Goal: Information Seeking & Learning: Learn about a topic

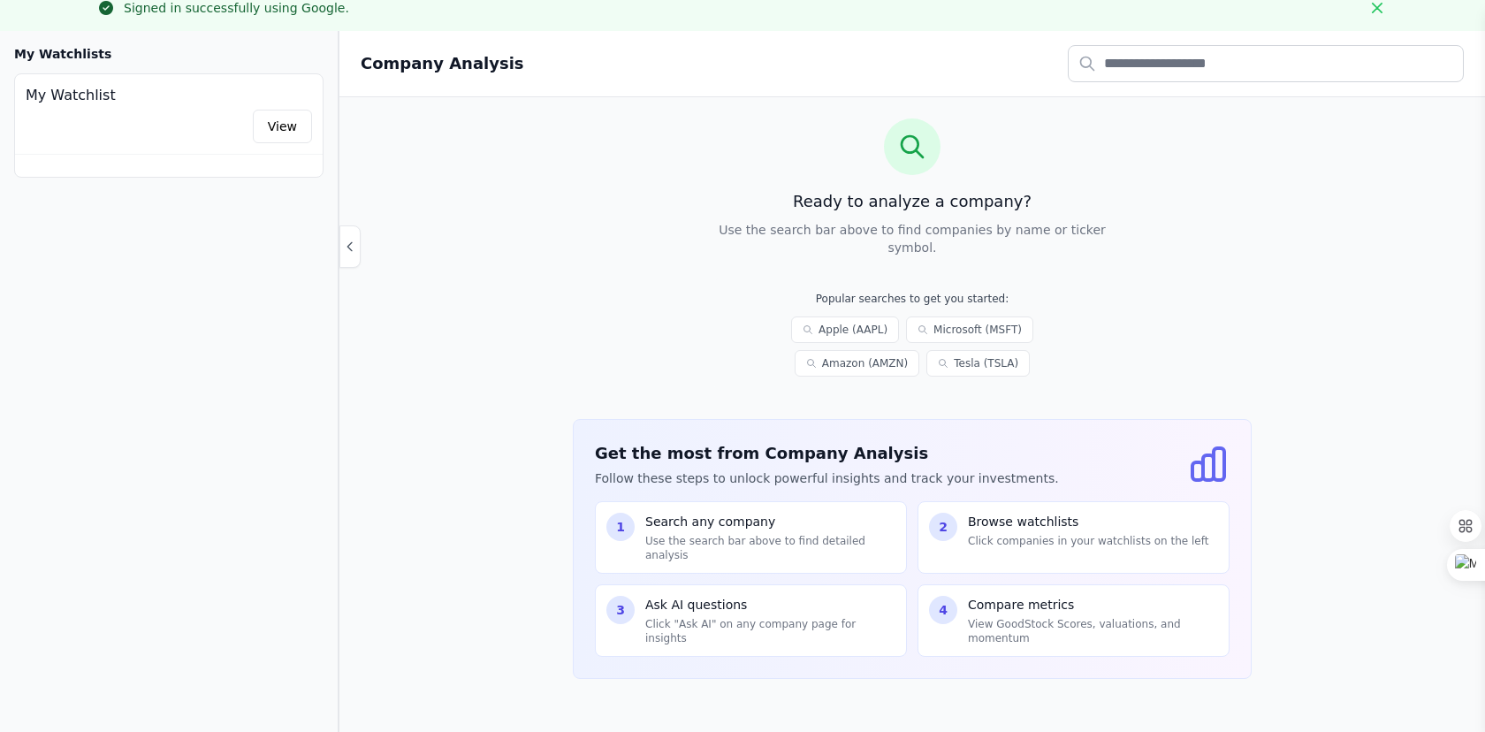
scroll to position [126, 0]
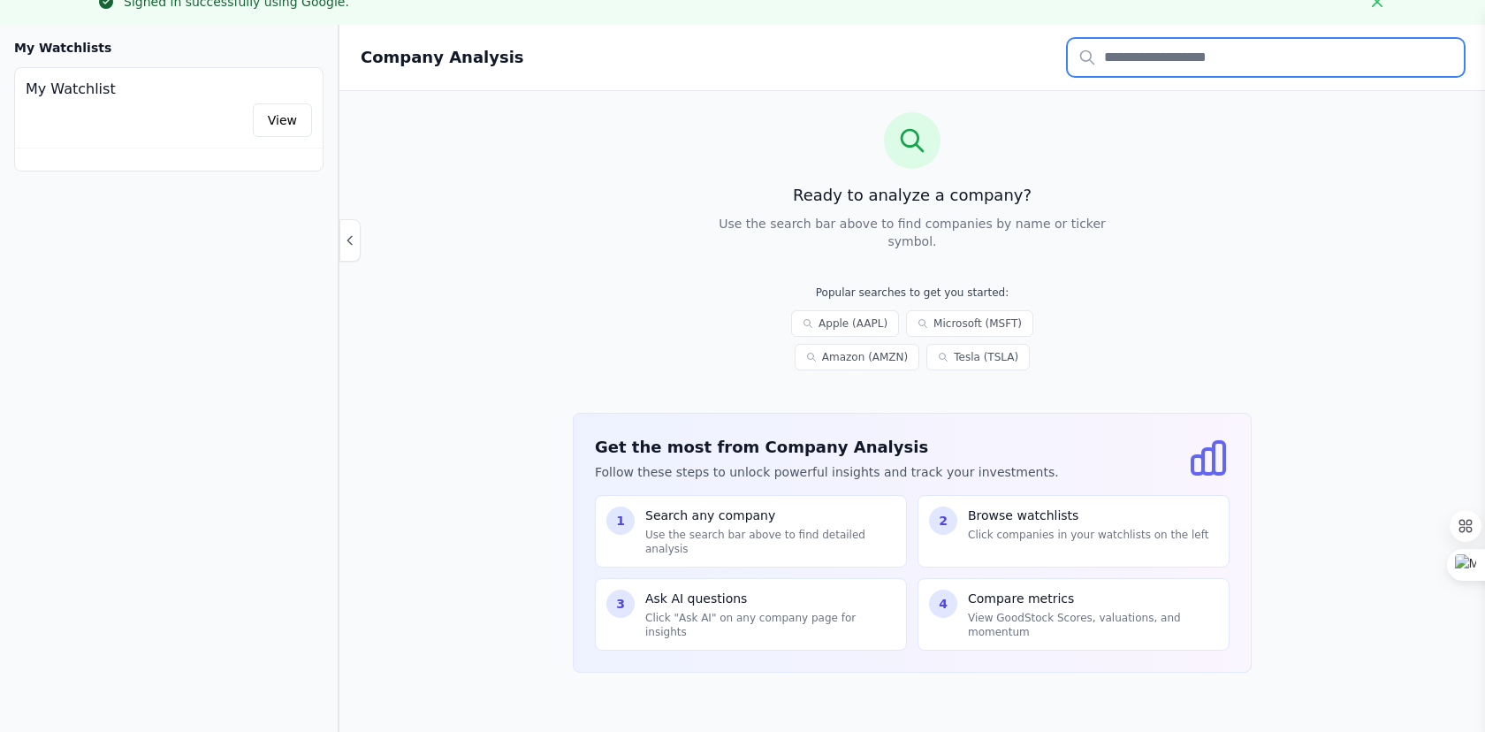
click at [1119, 61] on input "text" at bounding box center [1266, 57] width 396 height 37
type input "****"
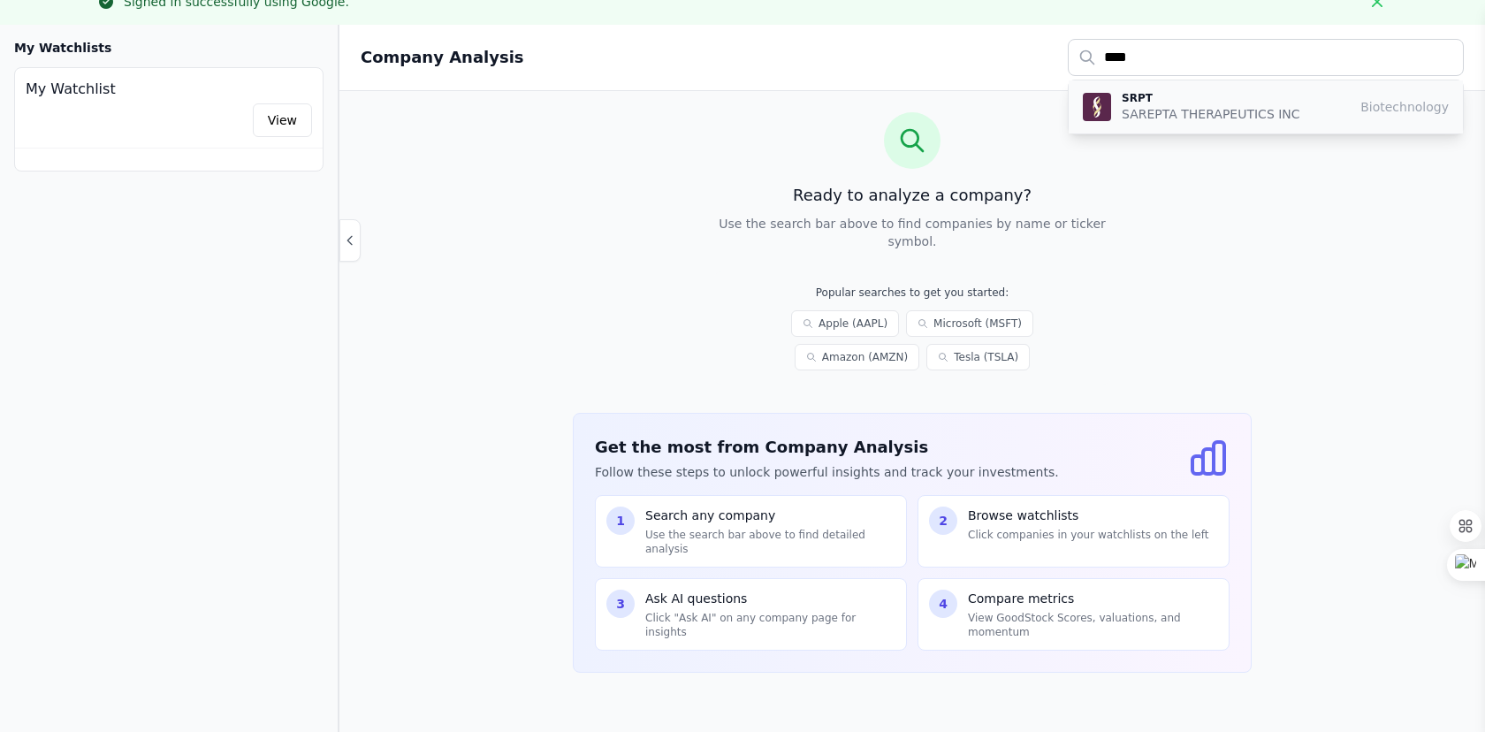
click at [1146, 106] on p "SAREPTA THERAPEUTICS INC" at bounding box center [1211, 114] width 179 height 18
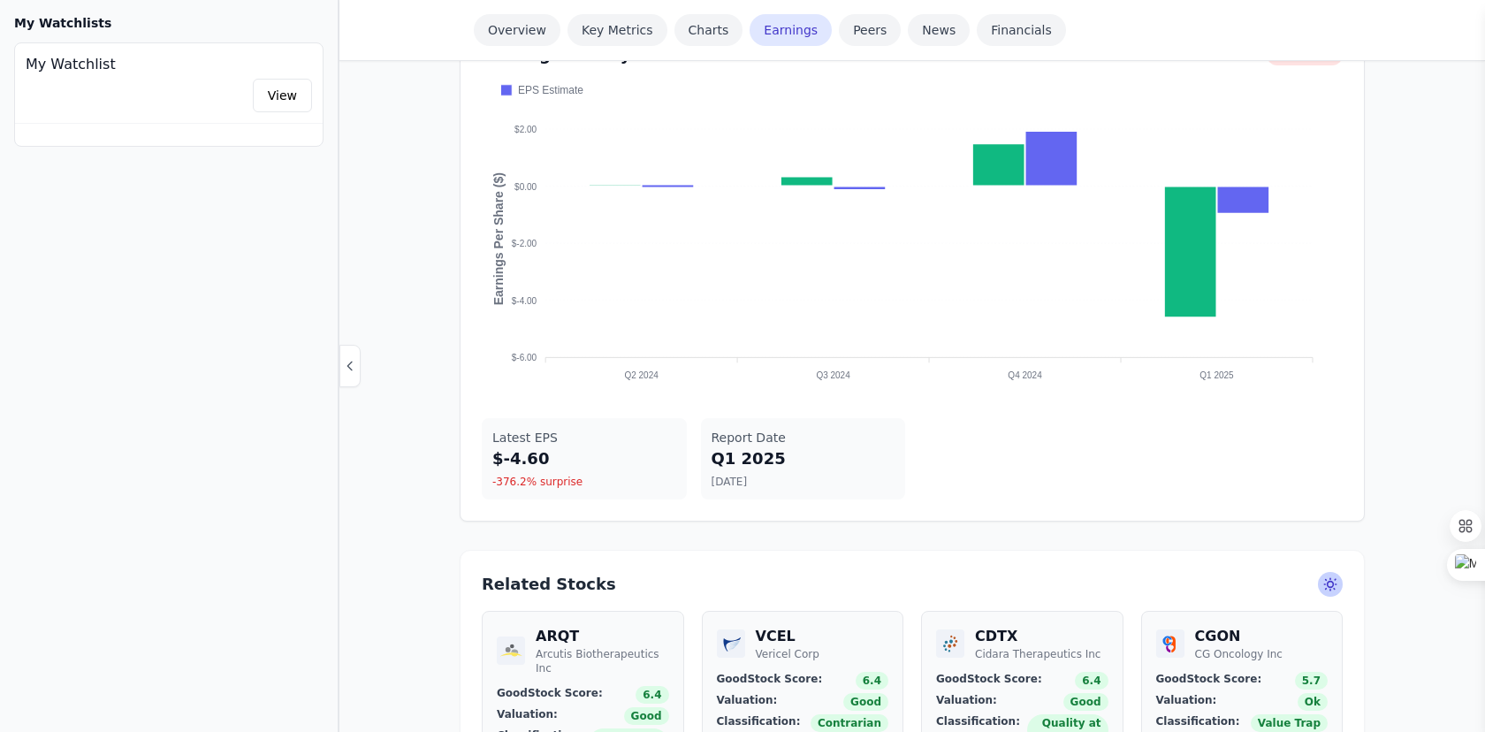
scroll to position [1687, 0]
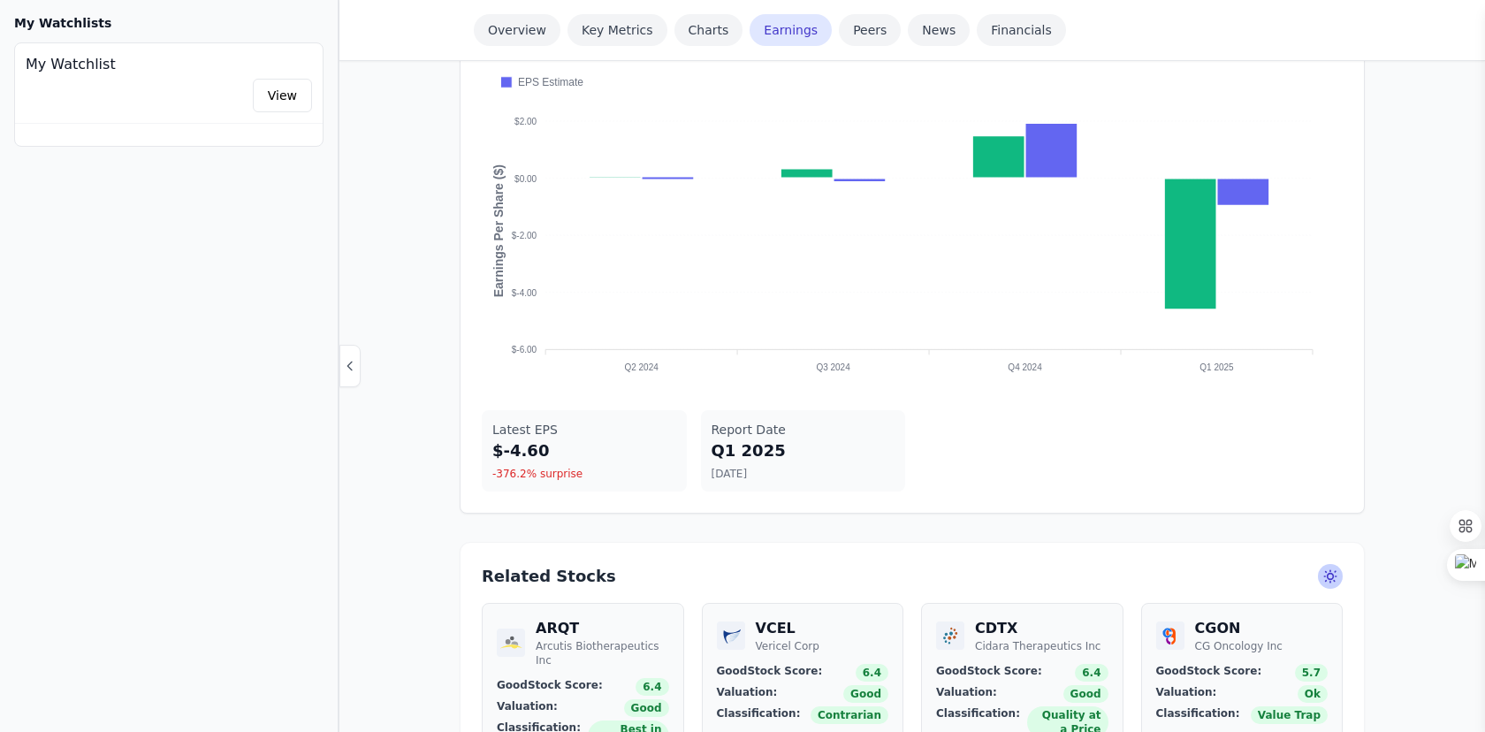
click at [1064, 329] on foreignobject at bounding box center [912, 227] width 861 height 309
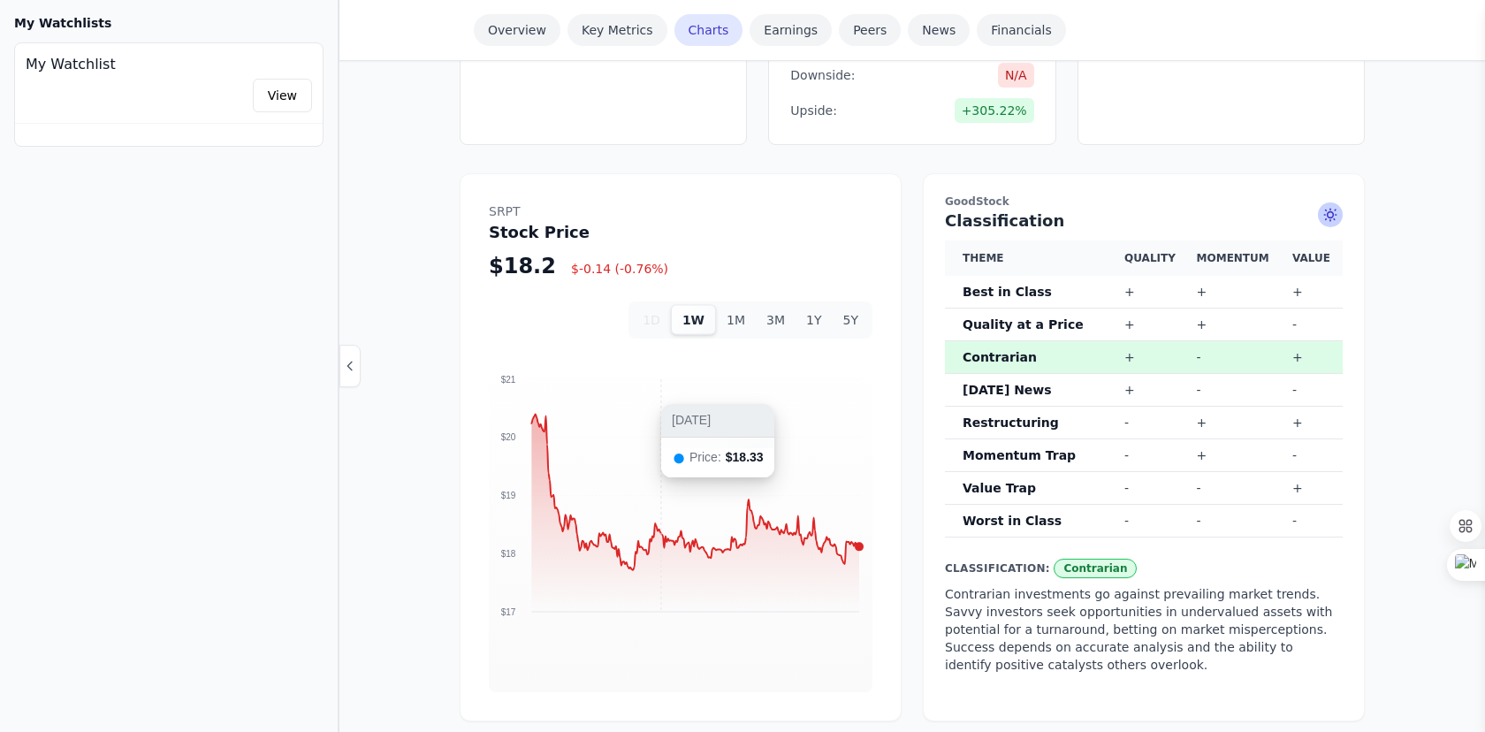
scroll to position [957, 0]
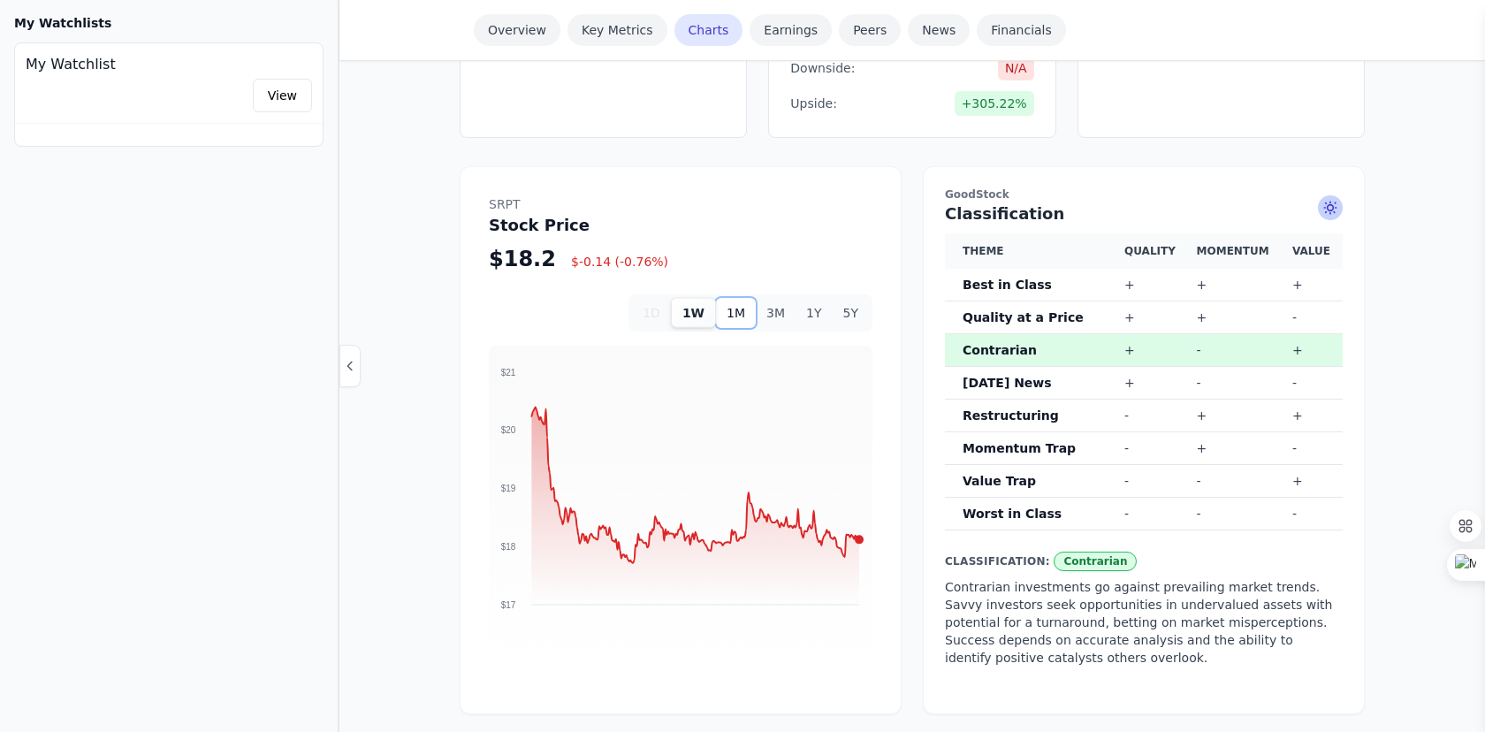
click at [731, 298] on button "1M" at bounding box center [736, 313] width 40 height 30
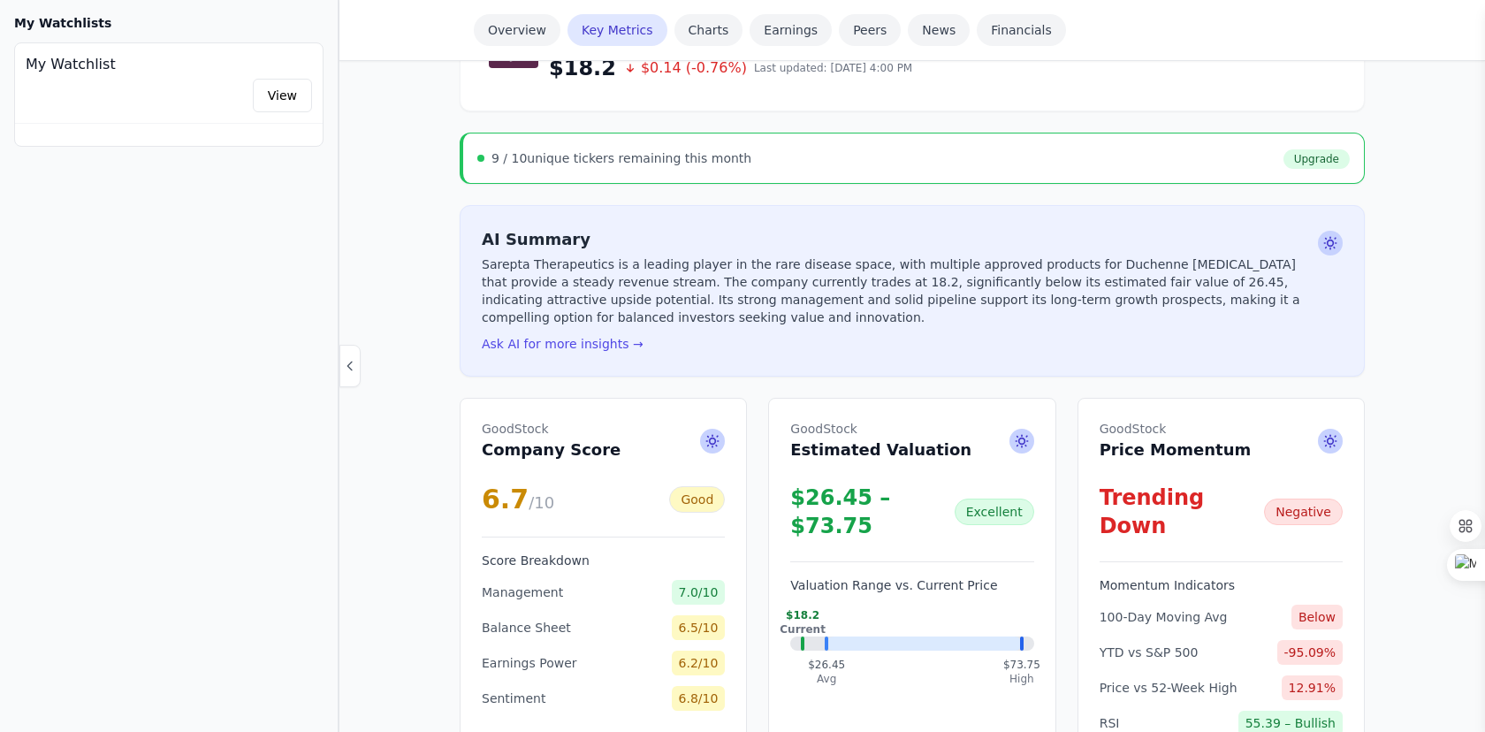
scroll to position [235, 0]
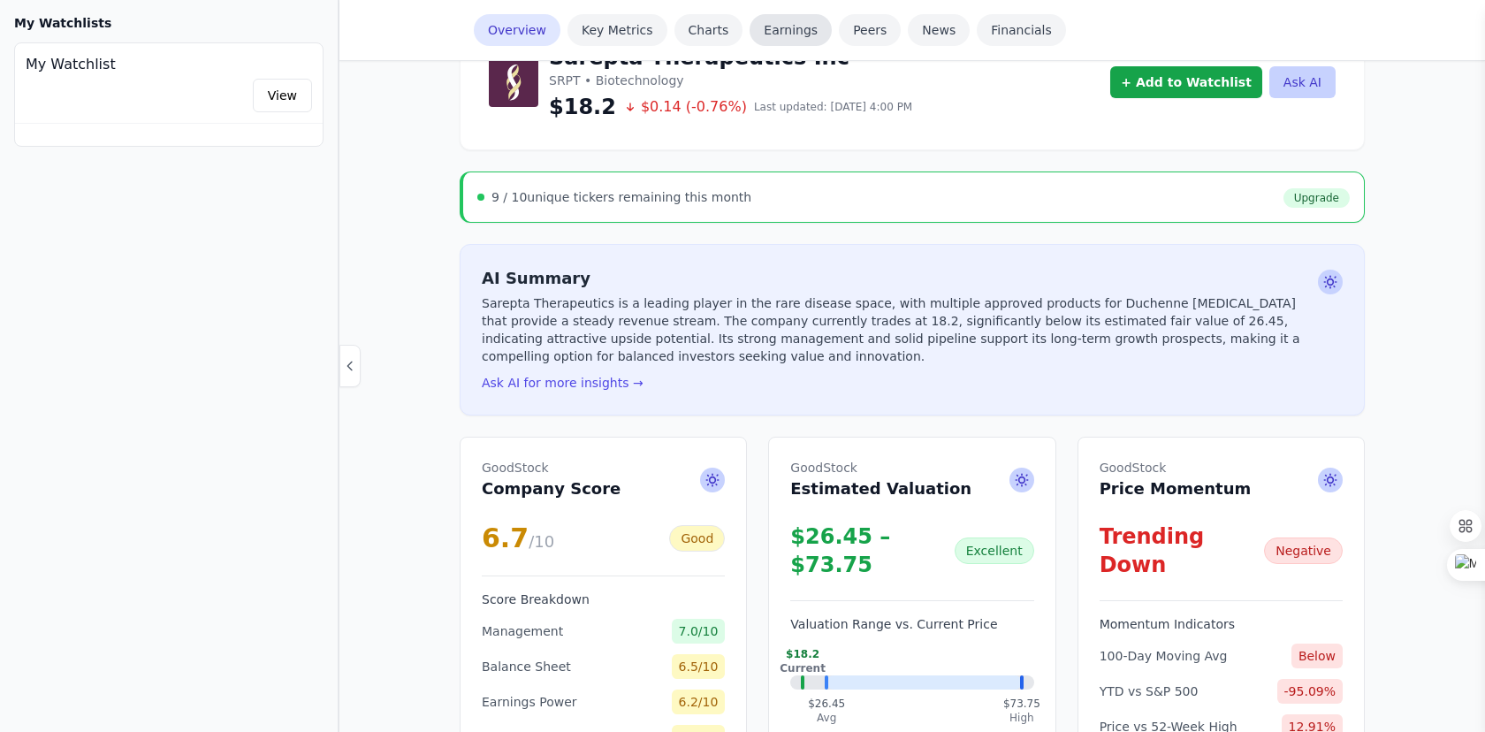
click at [772, 24] on link "Earnings" at bounding box center [791, 30] width 82 height 32
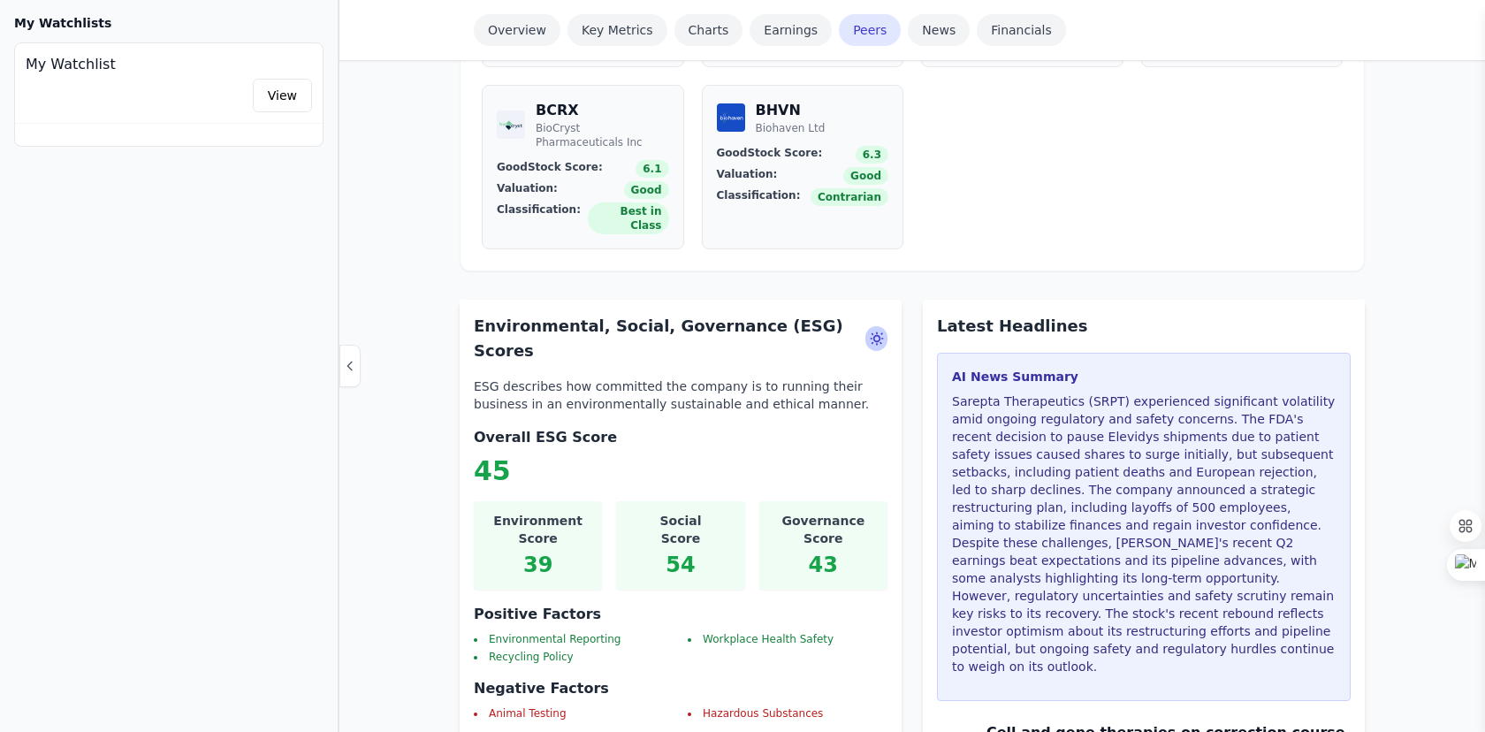
scroll to position [2560, 0]
